Goal: Task Accomplishment & Management: Manage account settings

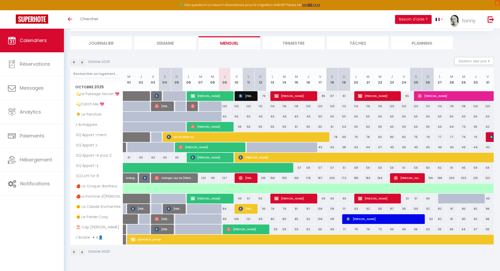
scroll to position [29, 0]
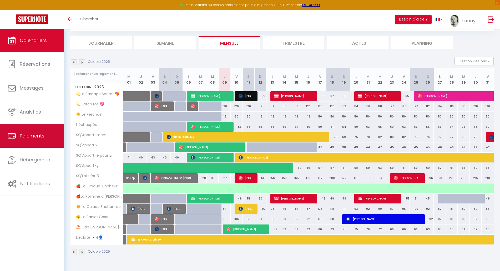
click at [41, 137] on span "Paiements" at bounding box center [32, 136] width 25 height 7
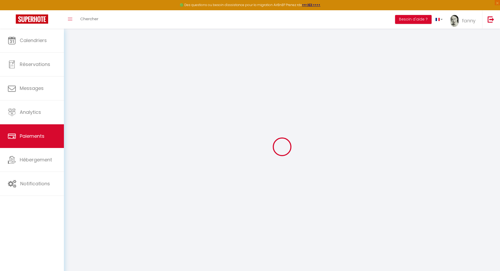
select select "2"
select select "0"
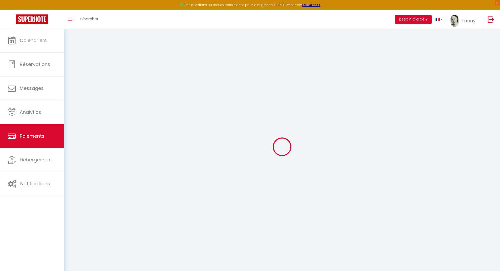
select select "0"
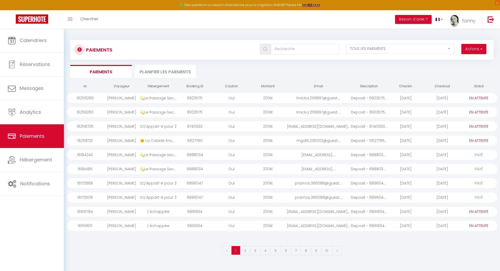
click at [127, 98] on div "[PERSON_NAME]" at bounding box center [121, 98] width 37 height 10
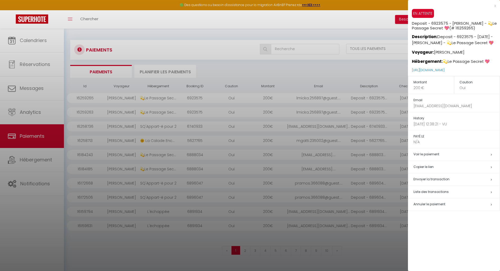
click at [124, 111] on div at bounding box center [250, 135] width 500 height 271
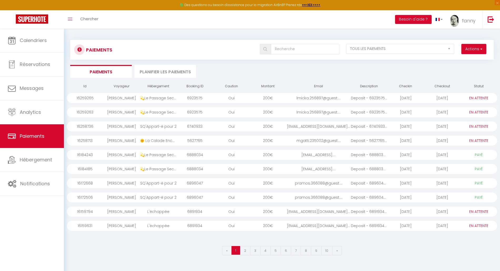
click at [124, 111] on div "[PERSON_NAME]" at bounding box center [121, 112] width 37 height 10
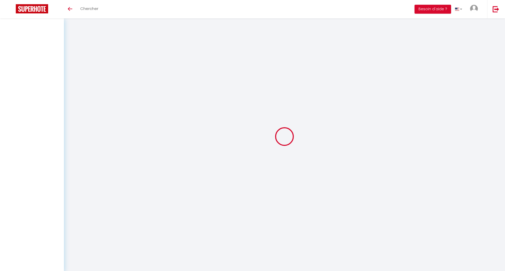
select select "2"
select select "0"
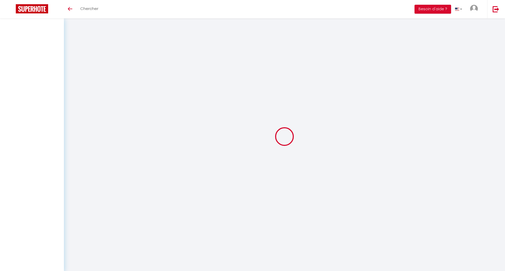
select select "0"
select select "2"
select select "0"
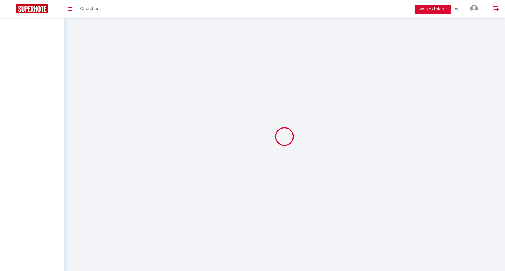
select select "0"
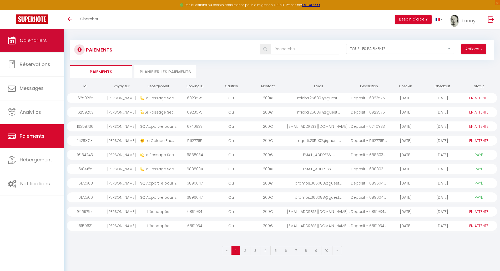
click at [48, 44] on link "Calendriers" at bounding box center [32, 41] width 64 height 24
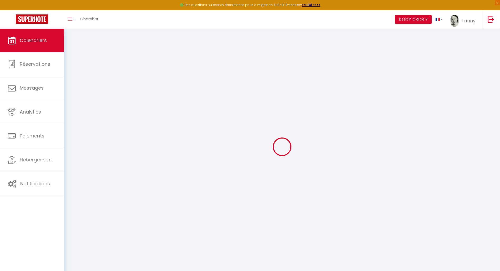
select select
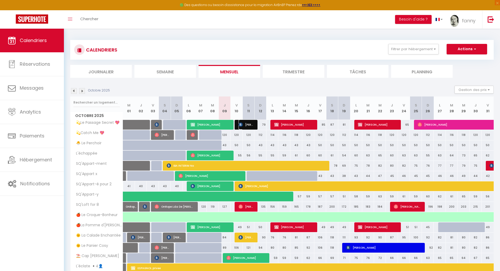
click at [249, 127] on span "[PERSON_NAME]" at bounding box center [247, 125] width 16 height 10
select select "OK"
select select "KO"
select select "0"
select select "1"
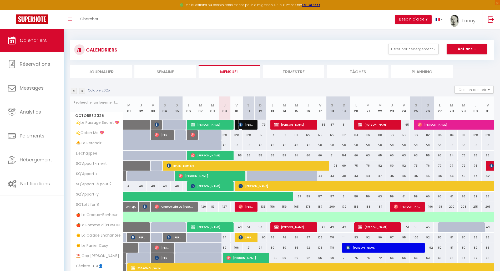
select select "1"
select select
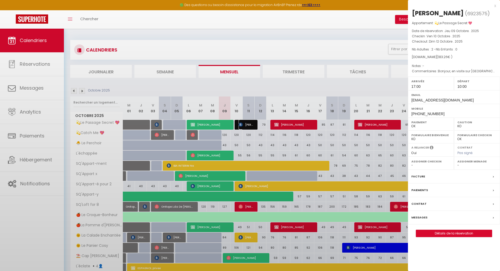
select select "42733"
select select "46278"
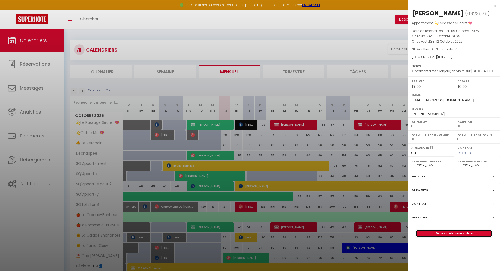
click at [425, 237] on link "Détails de la réservation" at bounding box center [454, 233] width 76 height 7
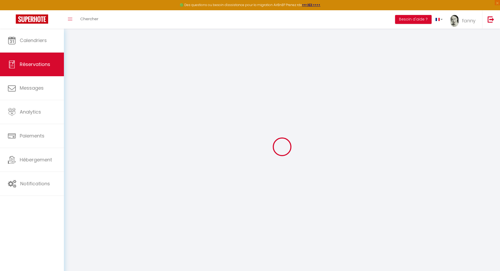
type input "lamoureux"
type input "mickael"
type input "[EMAIL_ADDRESS][DOMAIN_NAME]"
type input "mickaaurel2013@gmail.com"
type input "+33661800083"
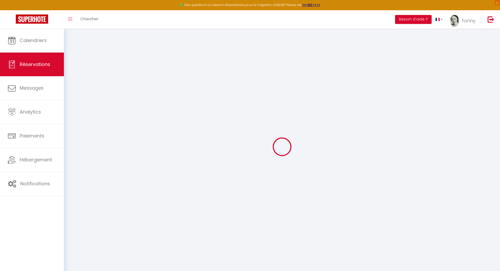
type input "0661800083"
type input "."
select select "FR"
type input "30.3"
select select "59177"
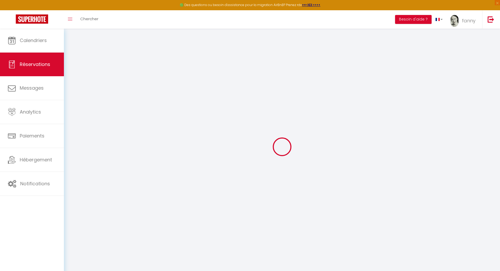
select select "1"
select select
type input "2"
select select "12"
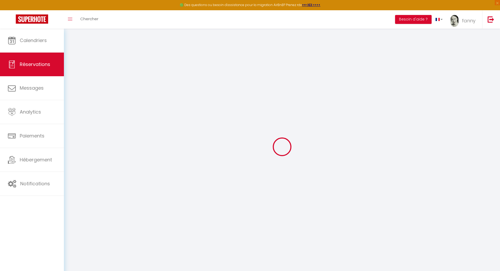
select select "14"
type input "152.24"
checkbox input "false"
type input "0"
select select "2"
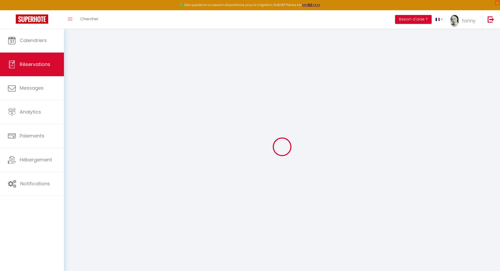
type input "0"
select select
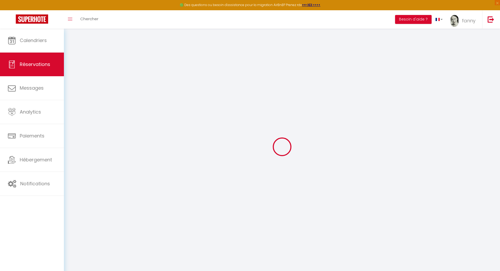
checkbox input "false"
select select
checkbox input "false"
select select
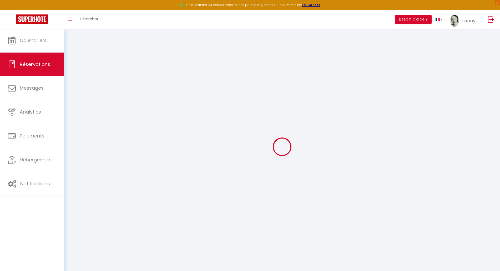
select select
checkbox input "false"
select select
checkbox input "false"
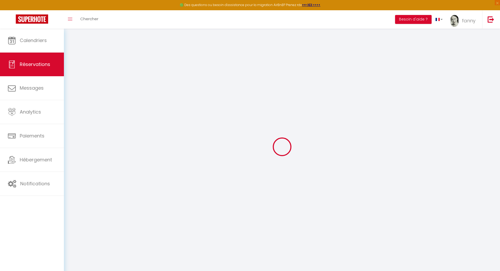
type voyageur0 "Bonjour, en visite sur Saint Quentin du 10 au 12 octobre pour la foire."
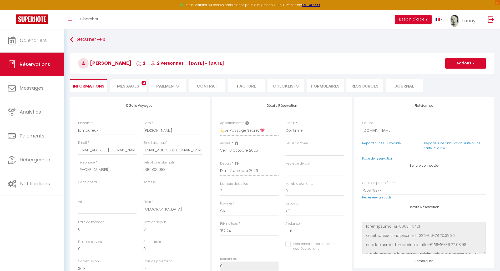
type input "26"
type input "5.02"
select select
checkbox input "false"
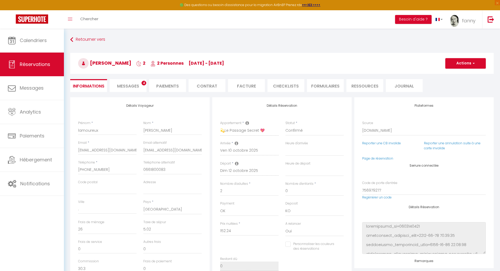
select select "17:00"
select select "10:00"
click at [367, 87] on li "Ressources" at bounding box center [364, 85] width 37 height 13
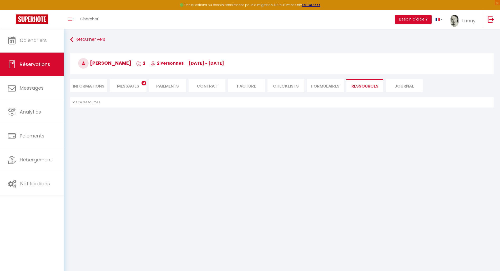
click at [326, 88] on li "FORMULAIRES" at bounding box center [325, 85] width 37 height 13
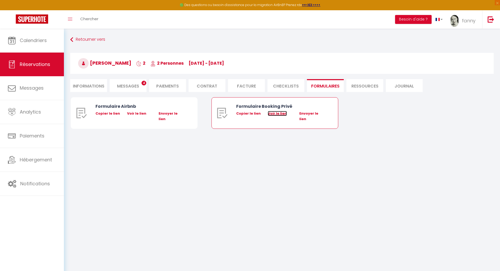
click at [279, 114] on link "Voir le lien" at bounding box center [277, 113] width 19 height 5
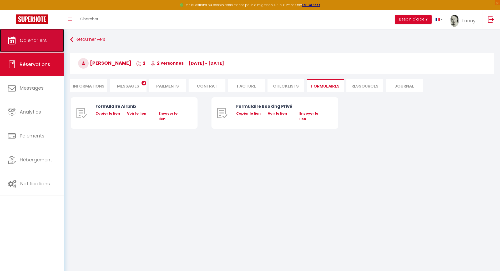
click at [34, 41] on span "Calendriers" at bounding box center [33, 40] width 27 height 7
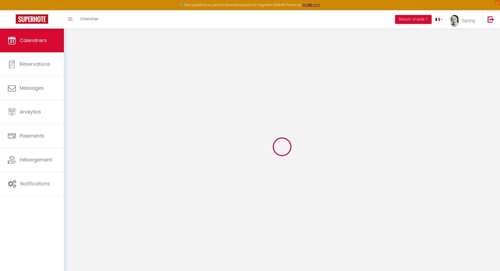
select select
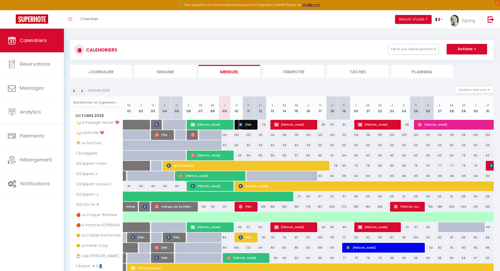
click at [245, 123] on span "[PERSON_NAME]" at bounding box center [247, 125] width 16 height 10
select select "OK"
select select "KO"
select select "0"
select select "1"
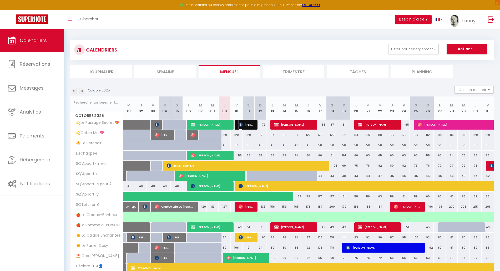
select select "1"
select select
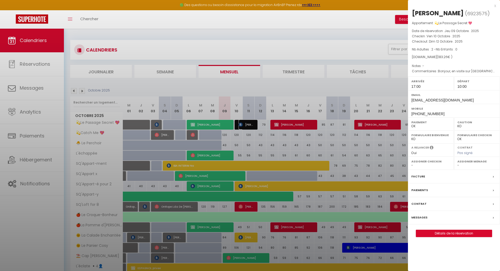
select select "42733"
select select "46278"
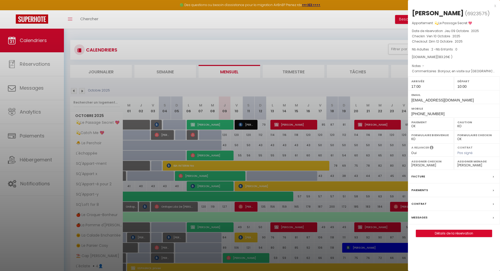
click at [461, 125] on label "Caution" at bounding box center [476, 122] width 39 height 5
click at [463, 129] on select "OK KO" at bounding box center [476, 126] width 39 height 5
select select "OK"
click at [457, 129] on select "OK KO" at bounding box center [476, 126] width 39 height 5
click at [343, 88] on div at bounding box center [250, 135] width 500 height 271
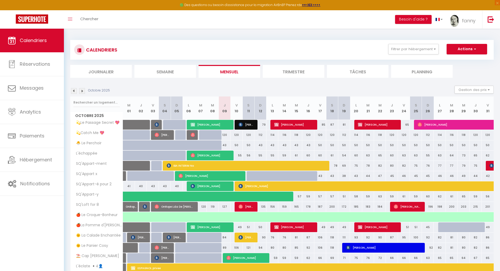
click at [225, 135] on div "120" at bounding box center [225, 135] width 12 height 10
type input "120"
type input "Jeu 09 Octobre 2025"
type input "Ven 10 Octobre 2025"
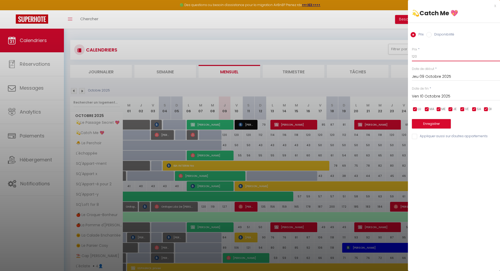
click at [416, 57] on input "120" at bounding box center [456, 56] width 88 height 9
type input "112"
click at [424, 123] on button "Enregistrer" at bounding box center [431, 123] width 39 height 9
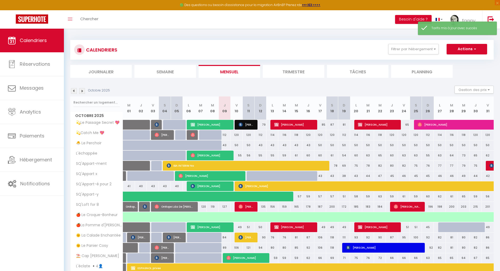
click at [237, 136] on div "120" at bounding box center [237, 135] width 12 height 10
type input "120"
type input "Ven 10 Octobre 2025"
type input "Sam 11 Octobre 2025"
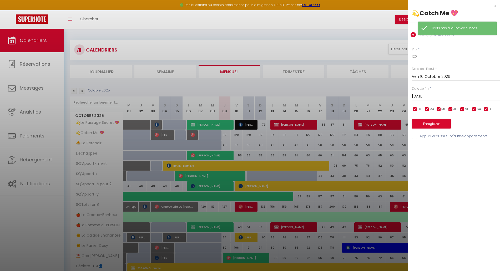
click at [424, 56] on input "120" at bounding box center [456, 56] width 88 height 9
click at [415, 56] on input "1116" at bounding box center [456, 56] width 88 height 9
type input "116"
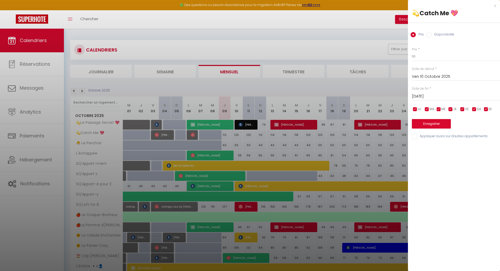
click at [427, 96] on input "Sam 11 Octobre 2025" at bounding box center [456, 96] width 88 height 7
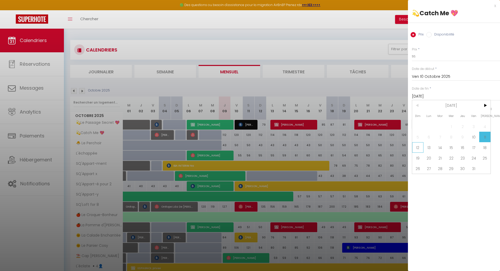
click at [421, 146] on span "12" at bounding box center [417, 147] width 11 height 11
type input "Dim 12 Octobre 2025"
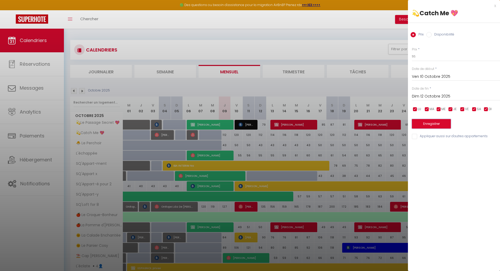
click at [432, 125] on button "Enregistrer" at bounding box center [431, 123] width 39 height 9
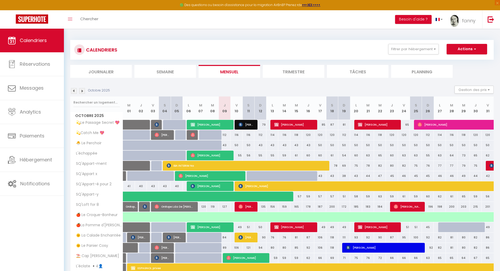
click at [225, 146] on div "43" at bounding box center [225, 145] width 12 height 10
type input "43"
type input "Jeu 09 Octobre 2025"
type input "Ven 10 Octobre 2025"
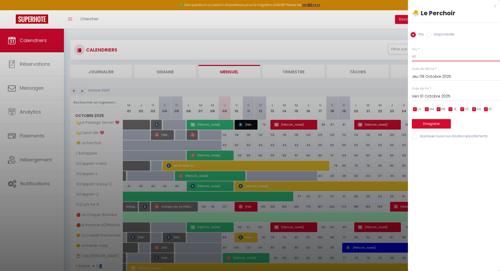
click at [417, 57] on input "43" at bounding box center [456, 56] width 88 height 9
type input "40"
click at [431, 95] on input "Ven 10 Octobre 2025" at bounding box center [456, 96] width 88 height 7
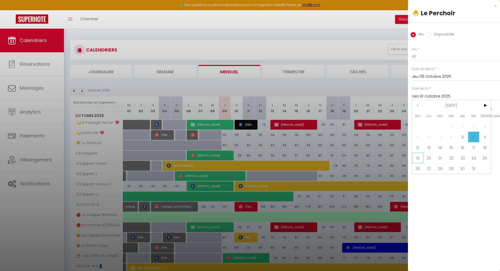
click at [418, 157] on span "19" at bounding box center [417, 158] width 11 height 11
type input "Dim 19 Octobre 2025"
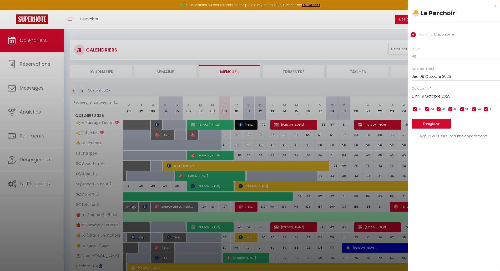
click at [461, 108] on input "checkbox" at bounding box center [462, 109] width 5 height 5
checkbox input "false"
click at [475, 108] on input "checkbox" at bounding box center [474, 109] width 5 height 5
checkbox input "false"
click at [424, 124] on button "Enregistrer" at bounding box center [431, 123] width 39 height 9
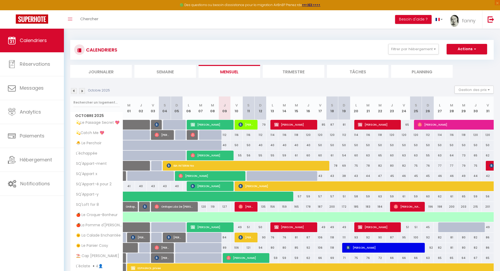
click at [74, 91] on img at bounding box center [74, 91] width 6 height 6
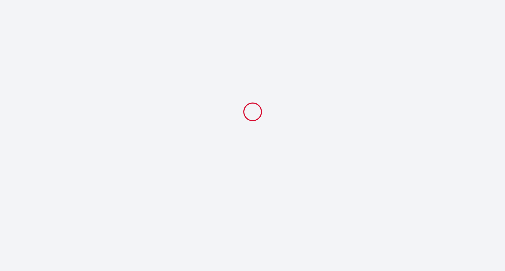
select select "10:00"
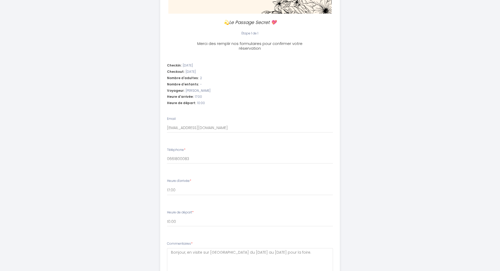
scroll to position [238, 0]
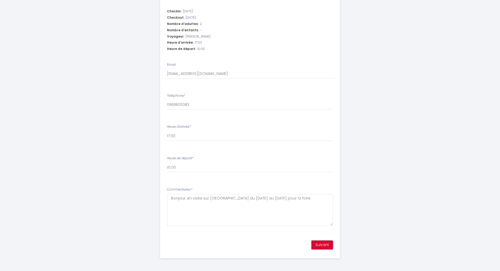
click at [327, 245] on button "Suivant" at bounding box center [322, 245] width 22 height 9
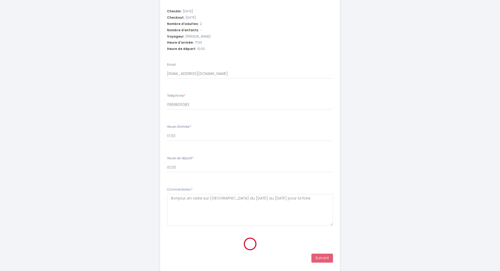
scroll to position [99, 0]
